Goal: Transaction & Acquisition: Purchase product/service

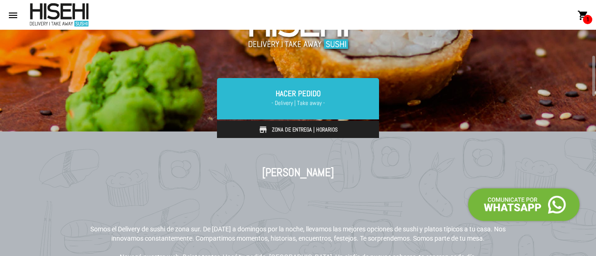
scroll to position [134, 0]
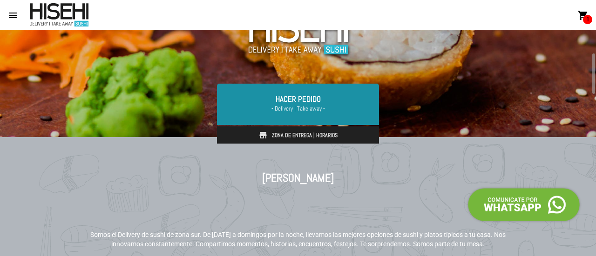
click at [323, 116] on link "Hacer Pedido - Delivery | Take away -" at bounding box center [298, 104] width 162 height 41
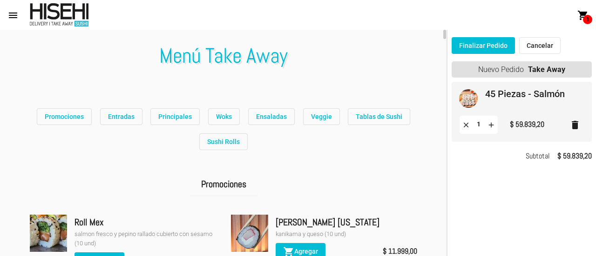
click at [576, 128] on mat-icon "delete" at bounding box center [574, 125] width 11 height 11
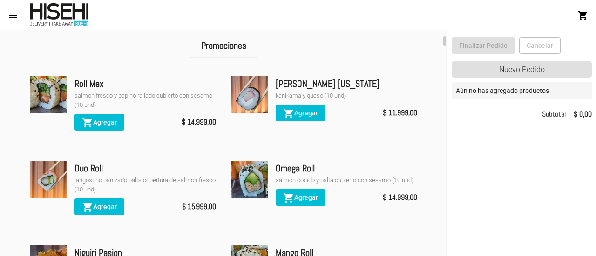
scroll to position [138, 0]
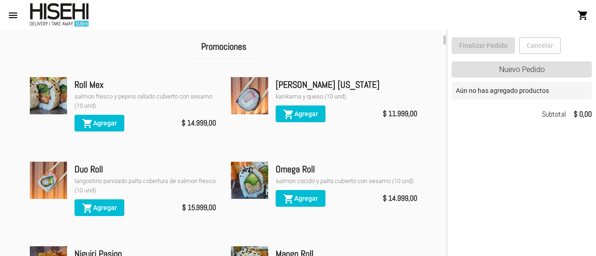
click at [411, 80] on div "[PERSON_NAME] [US_STATE]" at bounding box center [346, 84] width 141 height 15
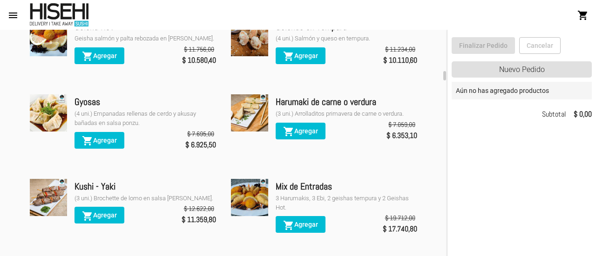
scroll to position [1002, 0]
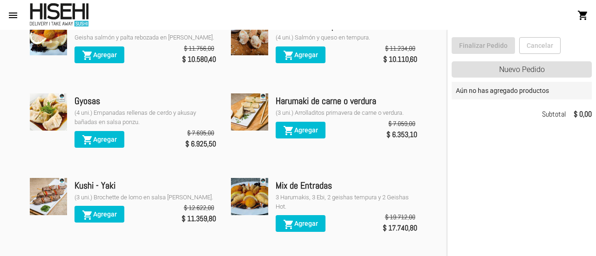
click at [595, 114] on flou-order-shopping-cart "Finalizar Pedido Cancelar Nuevo Pedido Aún no has agregado productos Subtotal $…" at bounding box center [521, 79] width 148 height 84
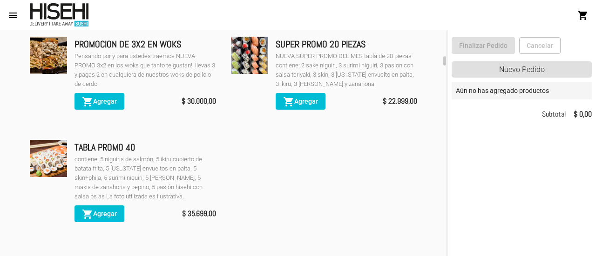
scroll to position [0, 0]
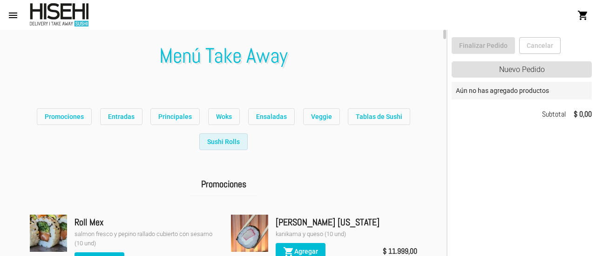
click at [236, 143] on span "Sushi Rolls" at bounding box center [223, 141] width 33 height 7
click at [361, 116] on span "Tablas de Sushi" at bounding box center [379, 116] width 47 height 7
click at [72, 113] on span "Promociones" at bounding box center [64, 116] width 39 height 7
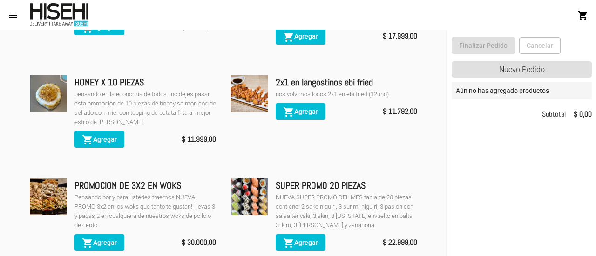
scroll to position [504, 0]
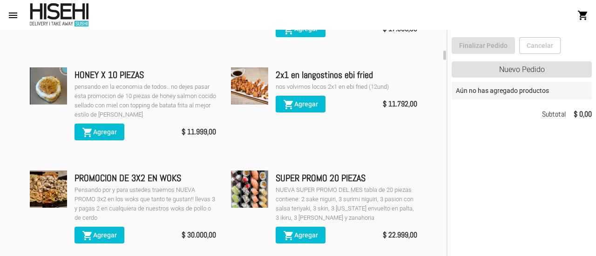
click at [281, 196] on div "NUEVA SUPER PROMO DEL MES tabla de 20 piezas contiene: 2 sake niguiri, 3 surimi…" at bounding box center [346, 204] width 141 height 37
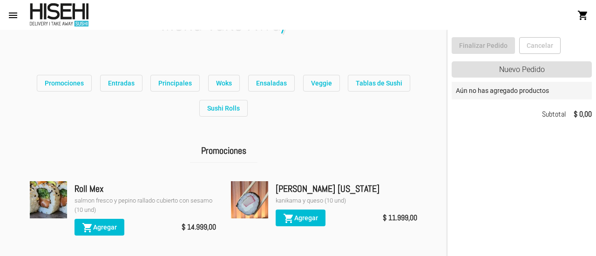
scroll to position [0, 0]
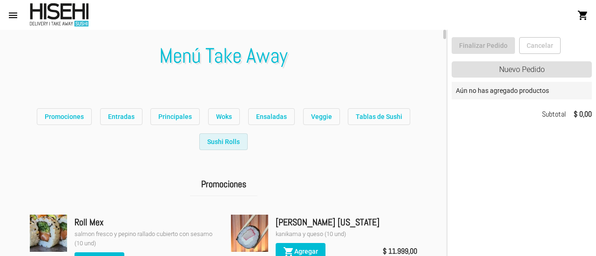
click at [223, 146] on button "Sushi Rolls" at bounding box center [223, 142] width 48 height 17
click at [90, 109] on button "Promociones" at bounding box center [64, 116] width 55 height 17
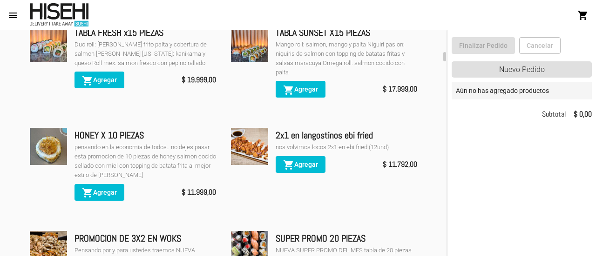
scroll to position [448, 0]
